Goal: Task Accomplishment & Management: Manage account settings

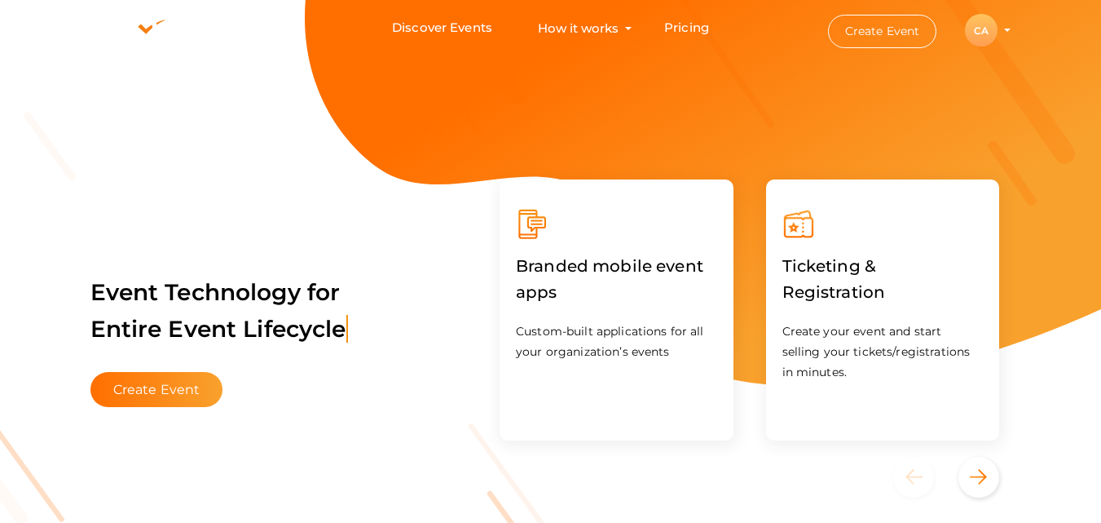
click at [980, 23] on div "CA" at bounding box center [981, 30] width 33 height 33
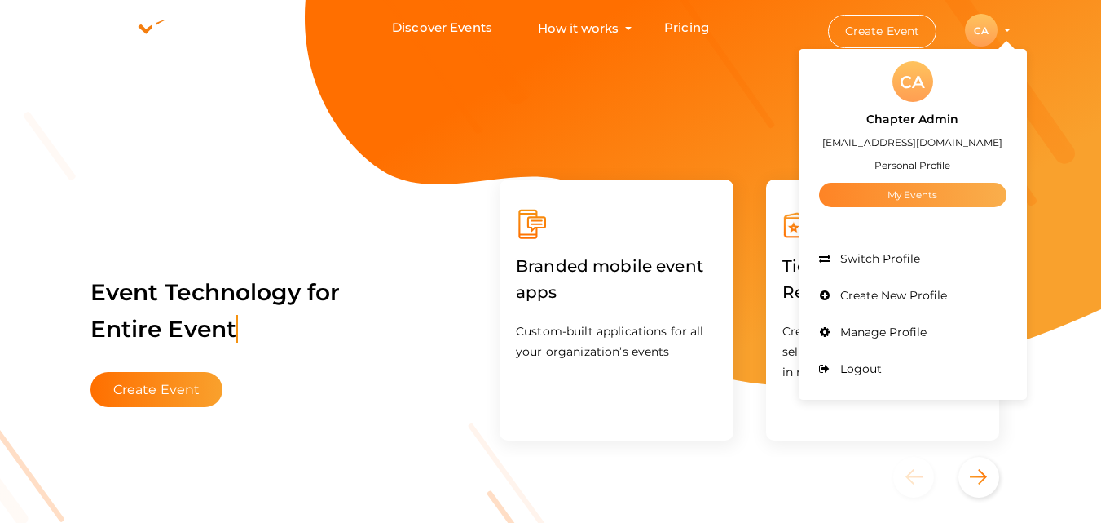
click at [928, 198] on link "My Events" at bounding box center [912, 195] width 187 height 24
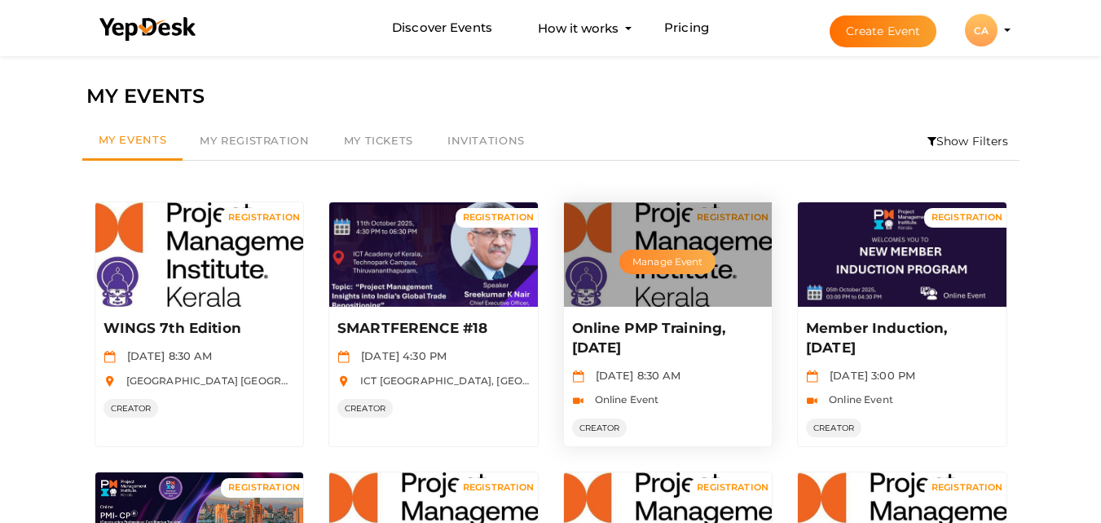
click at [681, 266] on button "Manage Event" at bounding box center [668, 261] width 96 height 24
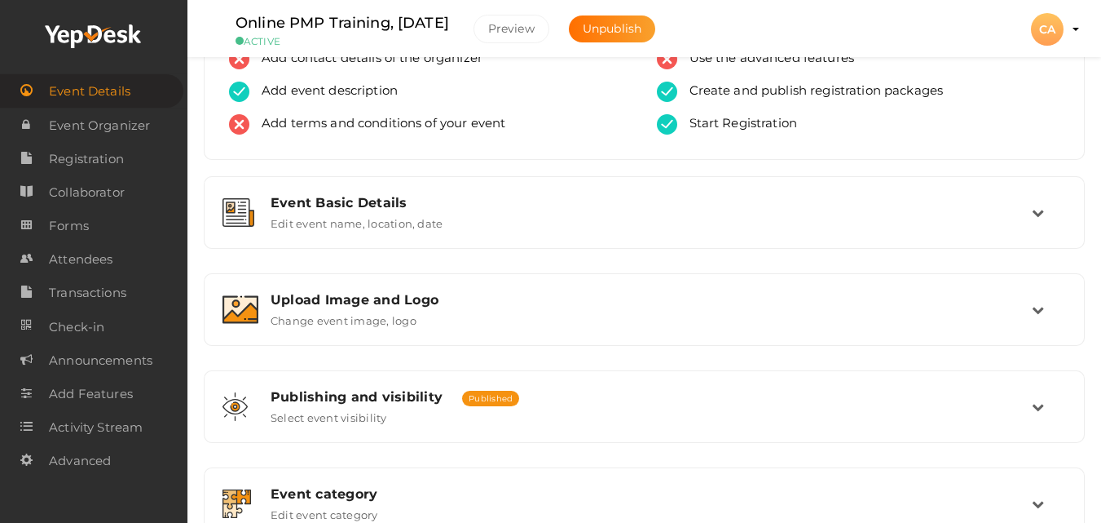
scroll to position [98, 0]
click at [95, 270] on span "Attendees" at bounding box center [81, 259] width 64 height 33
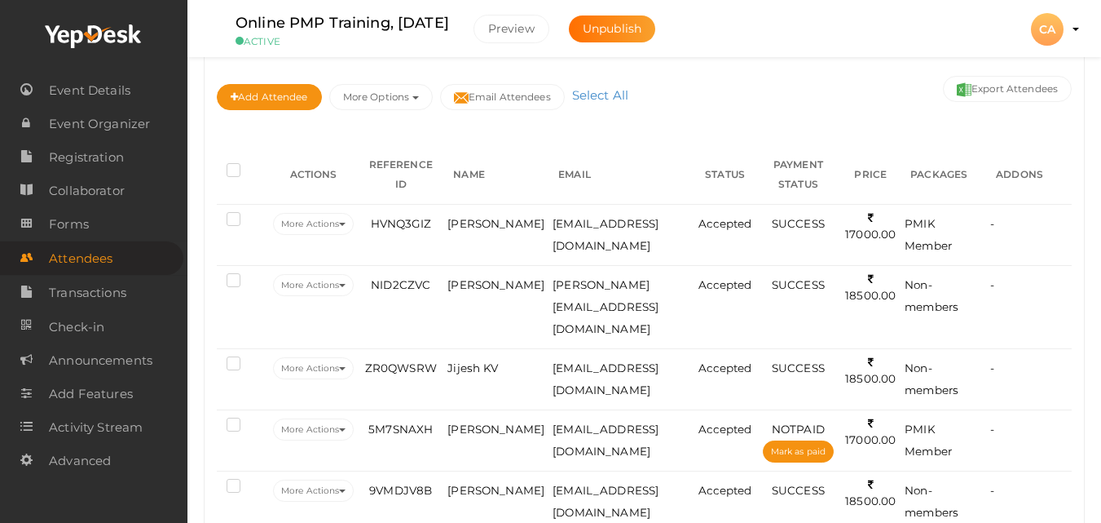
scroll to position [196, 0]
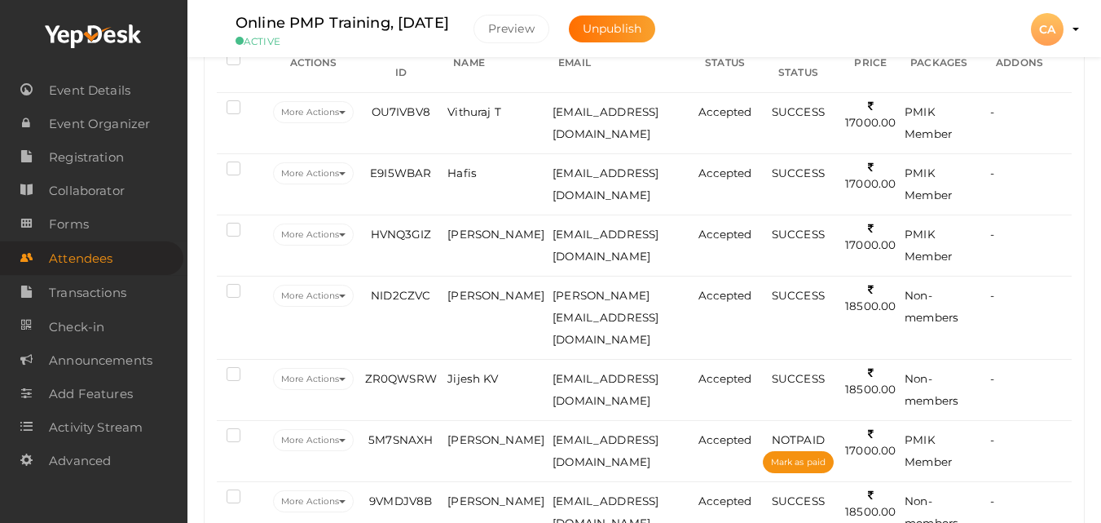
scroll to position [315, 0]
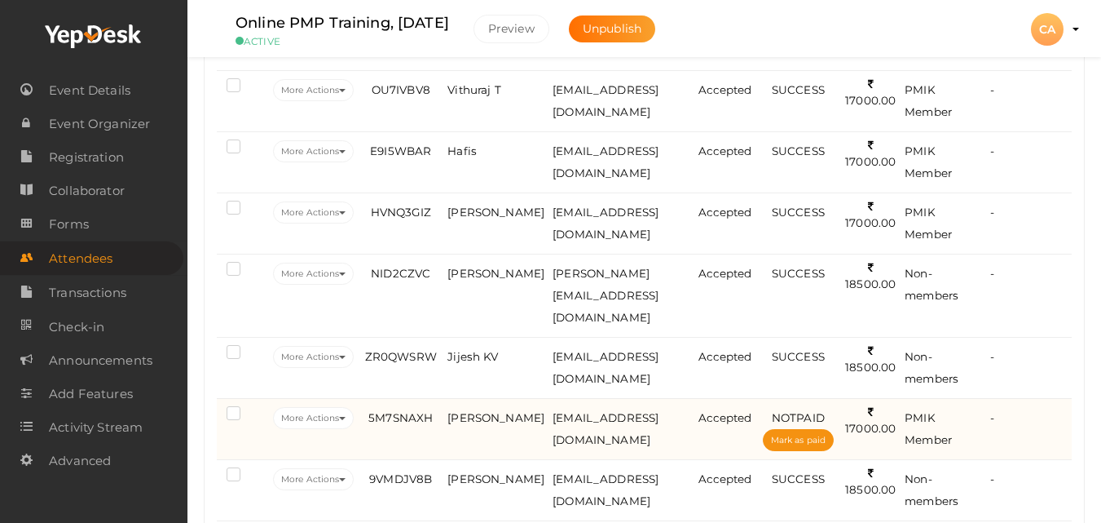
click at [235, 417] on label at bounding box center [237, 415] width 20 height 16
click at [210, 410] on input "checkbox" at bounding box center [210, 410] width 0 height 0
click at [346, 417] on icon at bounding box center [342, 418] width 7 height 3
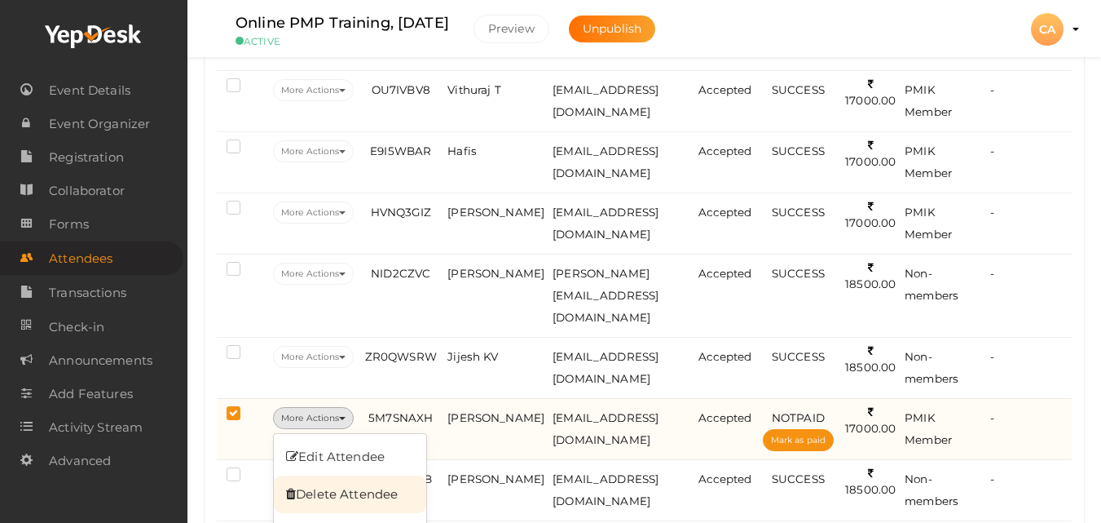
click at [362, 488] on link "Delete Attendee" at bounding box center [350, 493] width 152 height 37
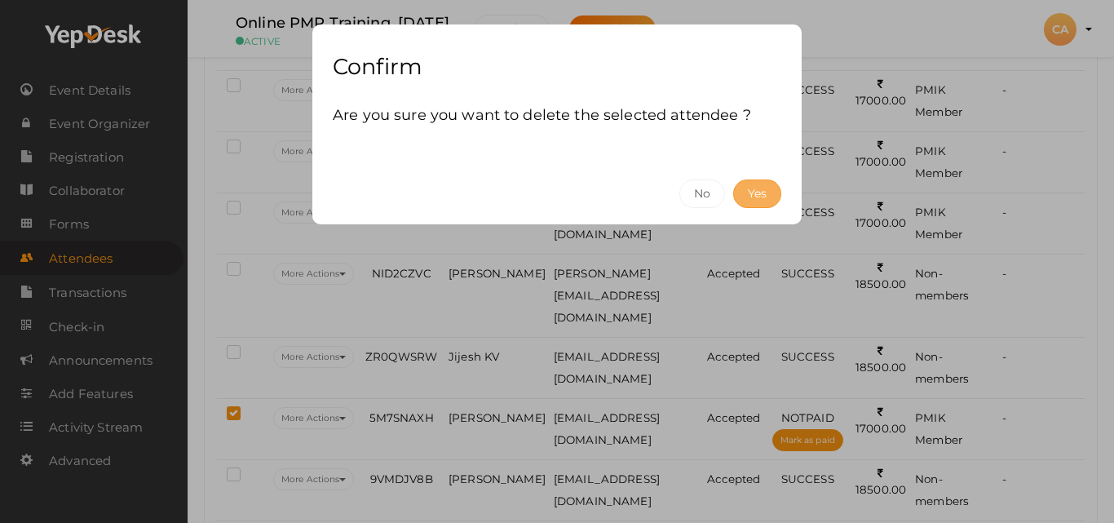
click at [748, 201] on button "Yes" at bounding box center [757, 193] width 48 height 29
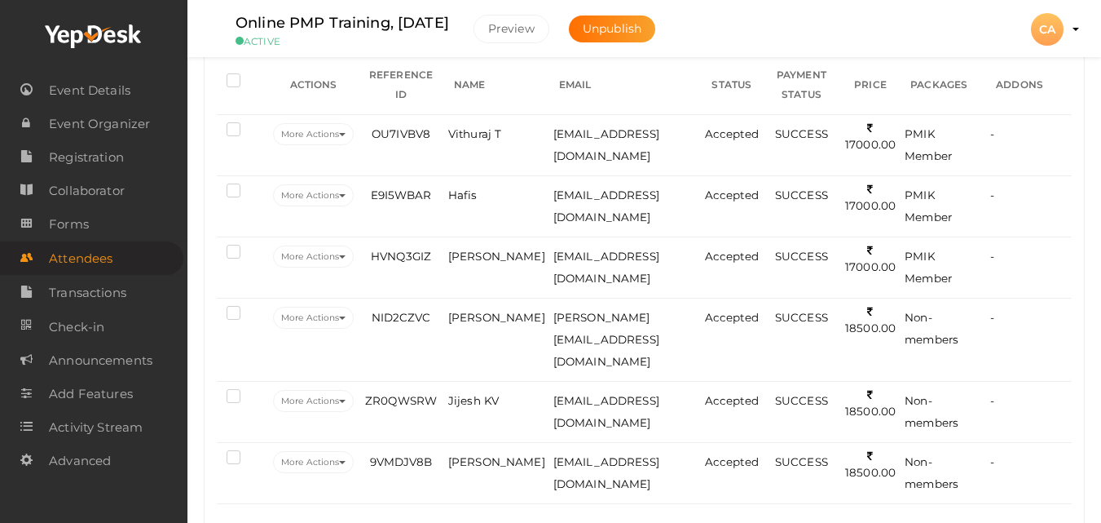
scroll to position [0, 0]
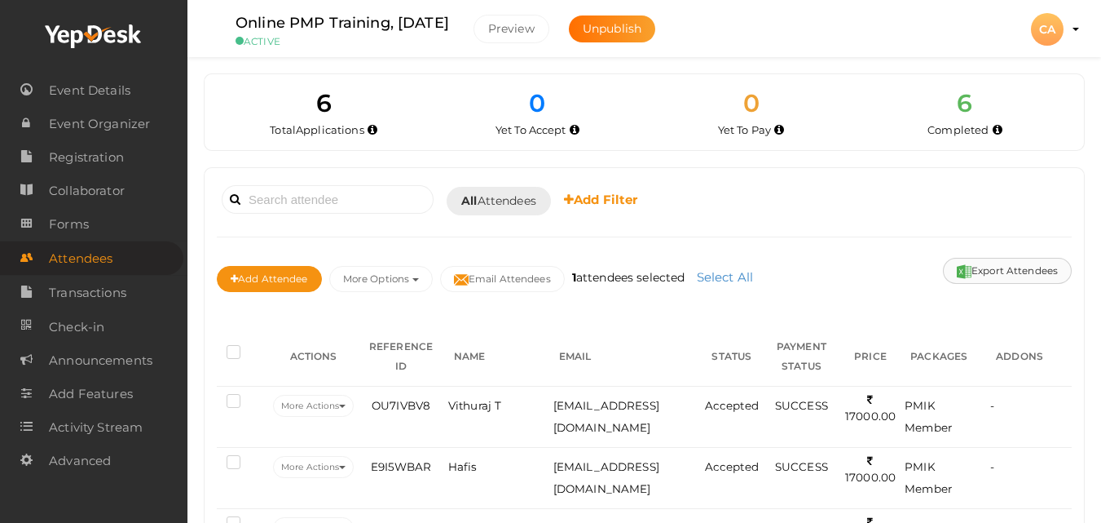
click at [1048, 271] on button "Export Attendees" at bounding box center [1007, 271] width 129 height 26
